Goal: Task Accomplishment & Management: Manage account settings

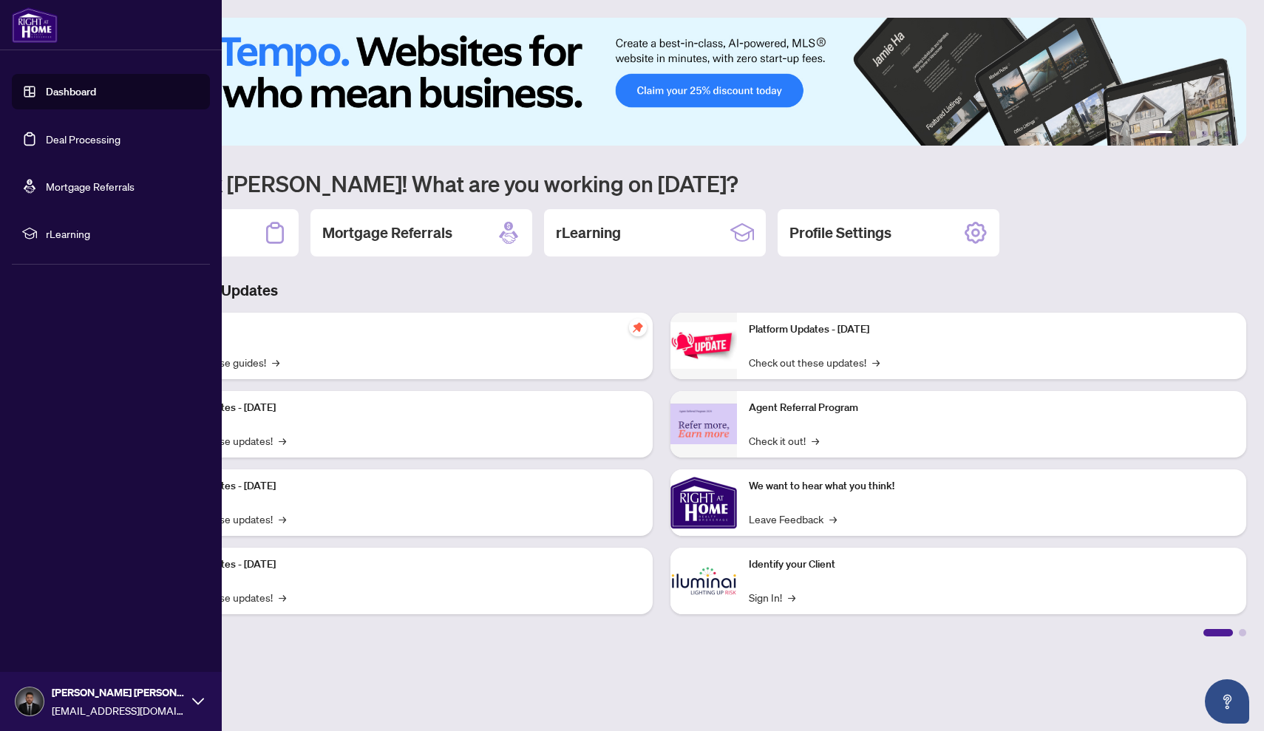
click at [92, 146] on link "Deal Processing" at bounding box center [83, 138] width 75 height 13
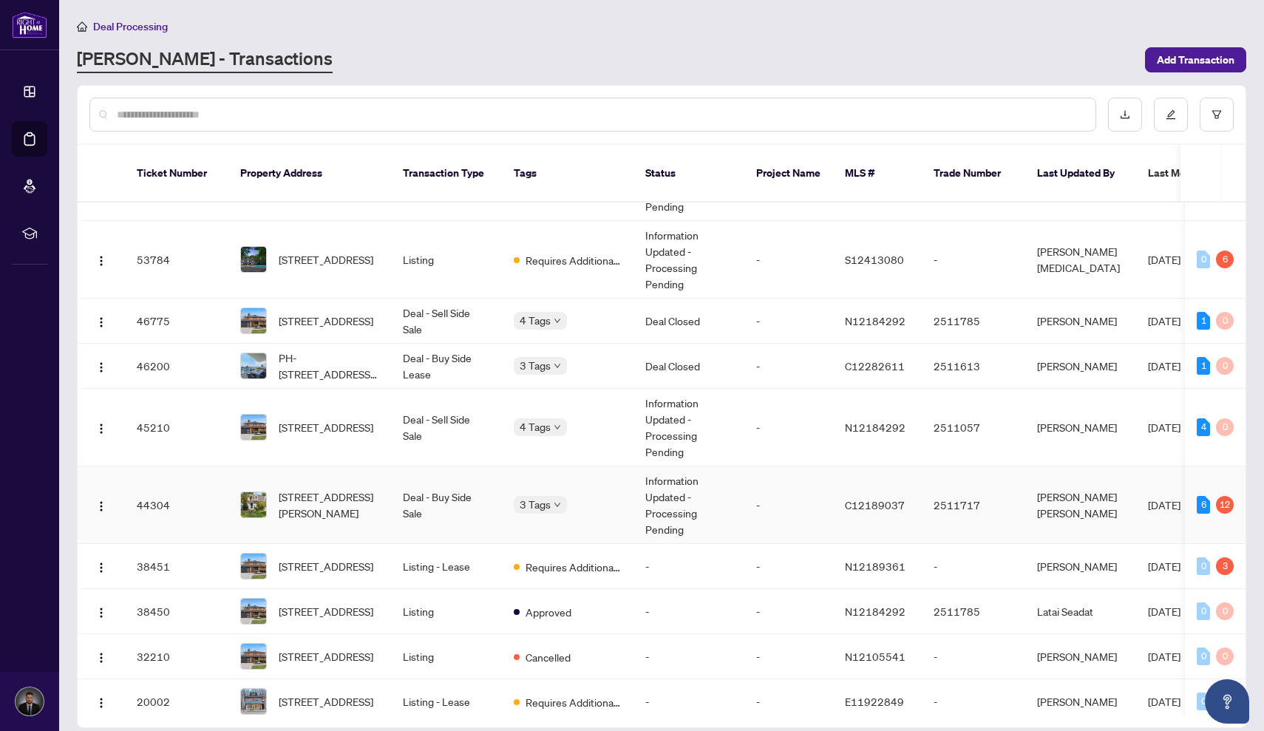
scroll to position [60, 0]
click at [611, 474] on td "3 Tags" at bounding box center [568, 505] width 132 height 78
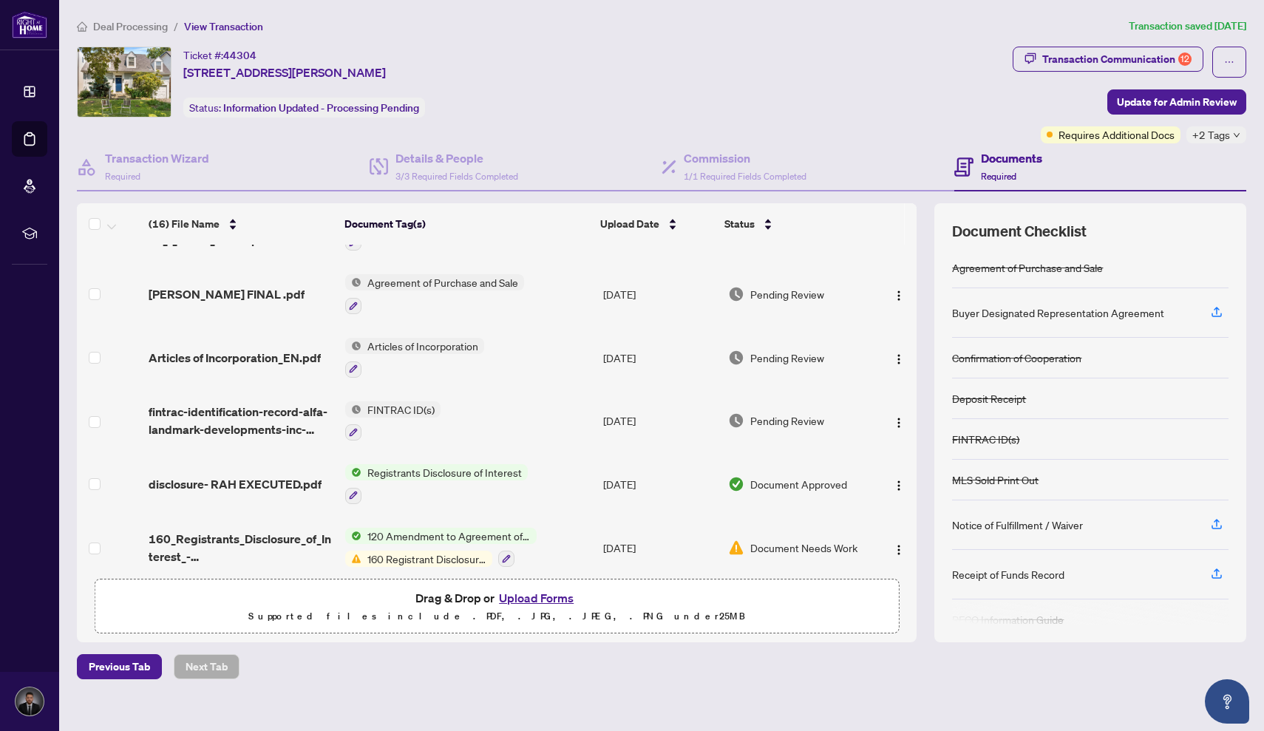
scroll to position [173, 0]
click at [1128, 58] on div "Transaction Communication 12" at bounding box center [1116, 59] width 149 height 24
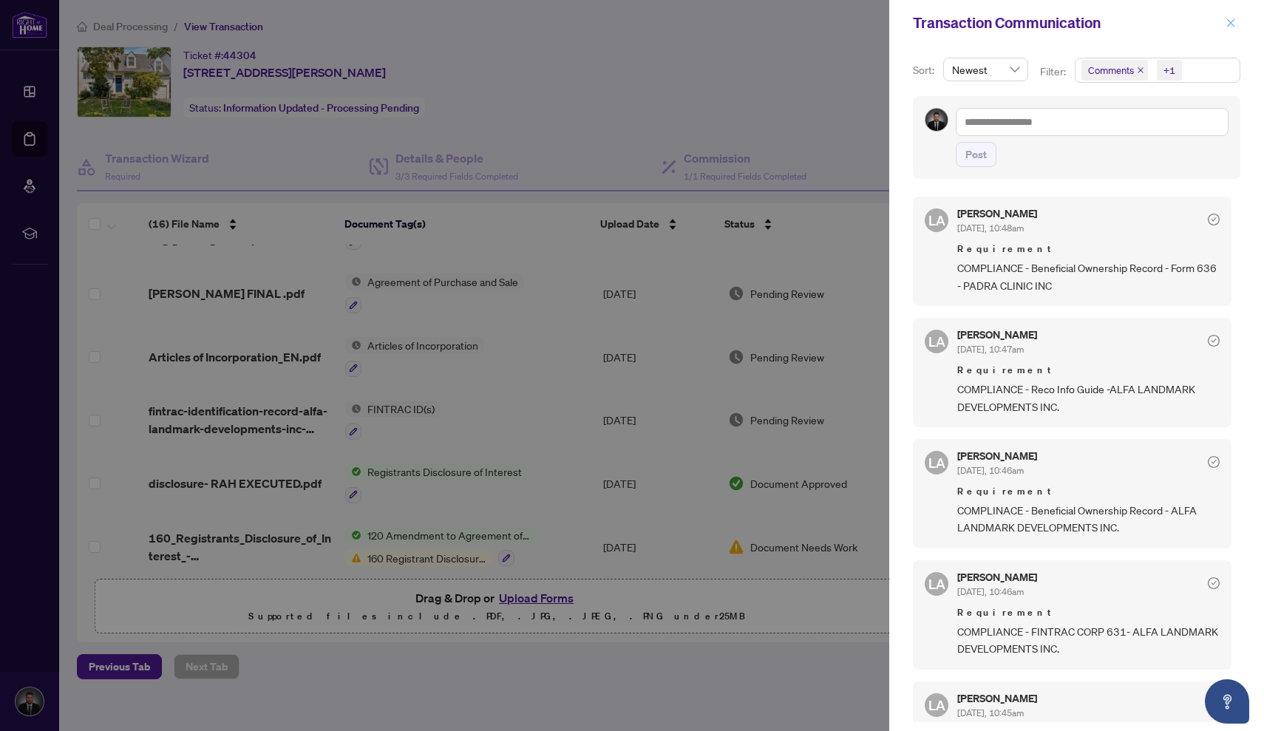
click at [1237, 16] on button "button" at bounding box center [1230, 23] width 19 height 18
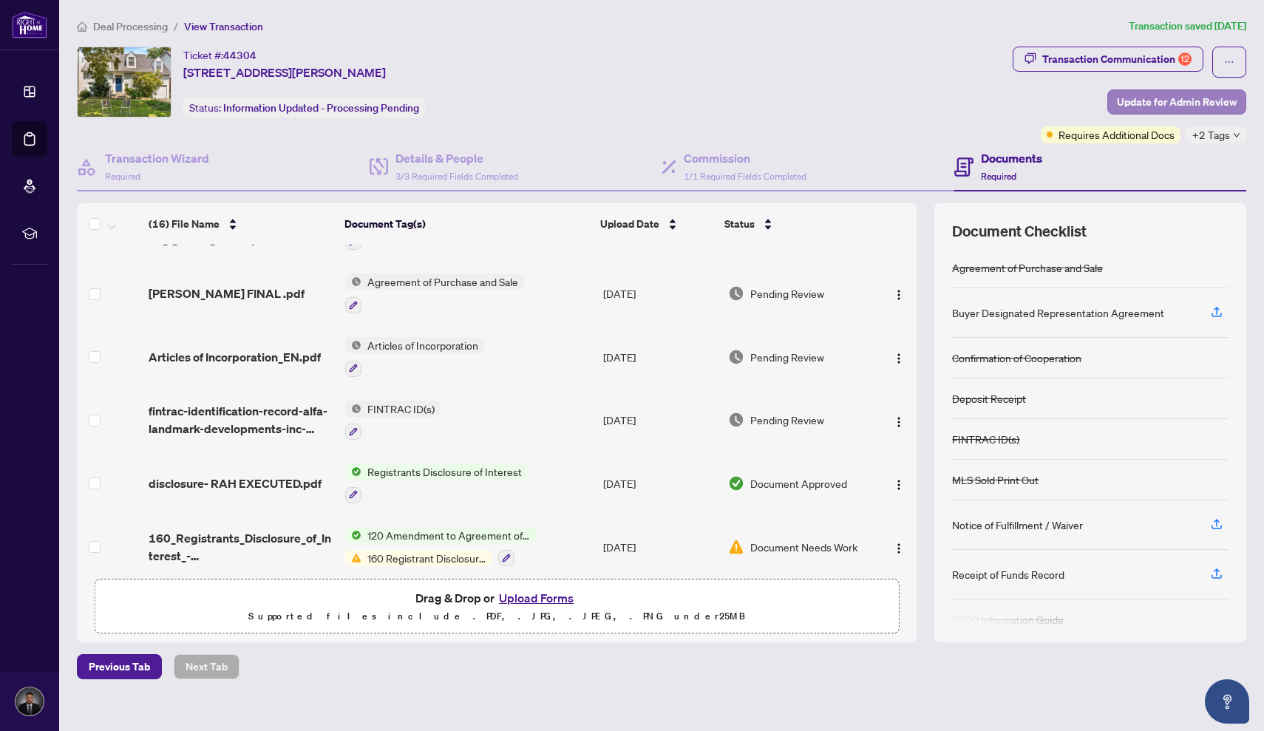
click at [1198, 111] on span "Update for Admin Review" at bounding box center [1177, 102] width 120 height 24
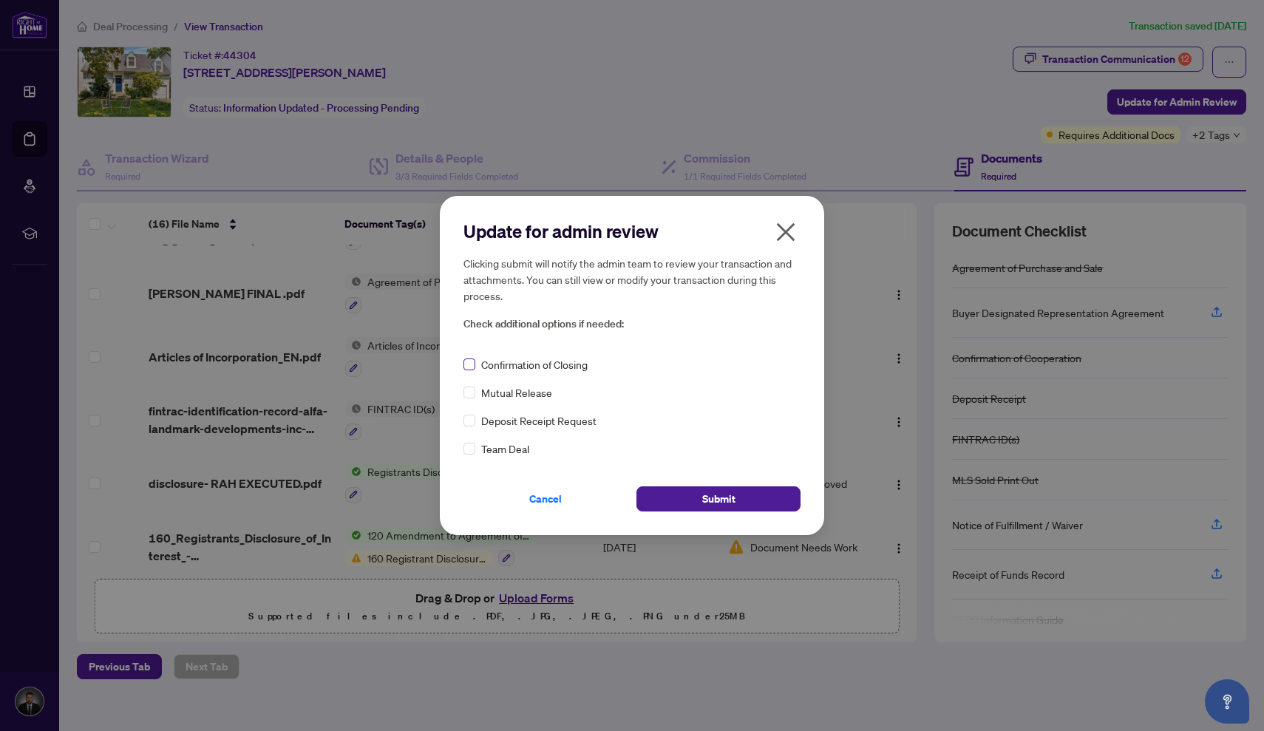
click at [472, 367] on span at bounding box center [469, 365] width 12 height 12
click at [656, 491] on button "Submit" at bounding box center [718, 498] width 164 height 25
